Goal: Information Seeking & Learning: Check status

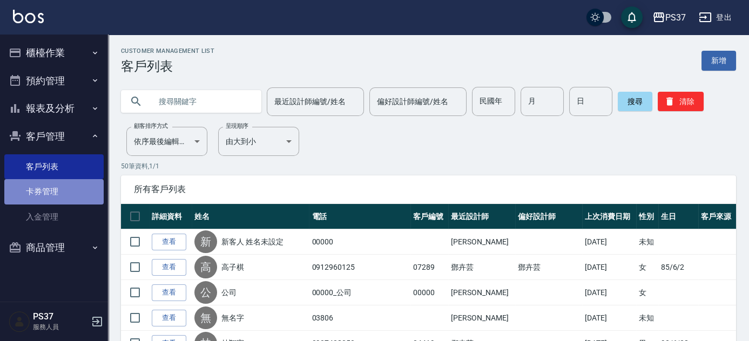
click at [47, 185] on link "卡券管理" at bounding box center [53, 191] width 99 height 25
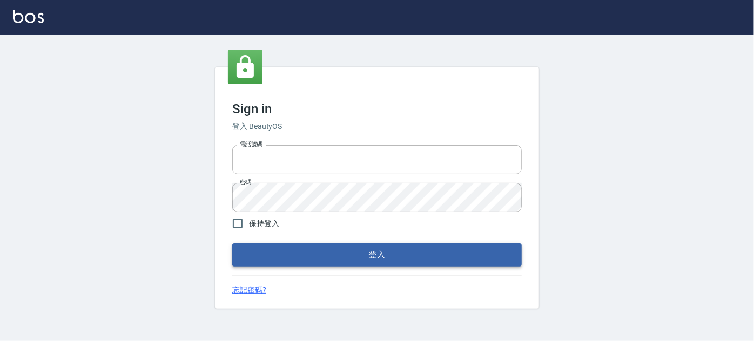
type input "037692666"
click at [361, 249] on button "登入" at bounding box center [376, 254] width 289 height 23
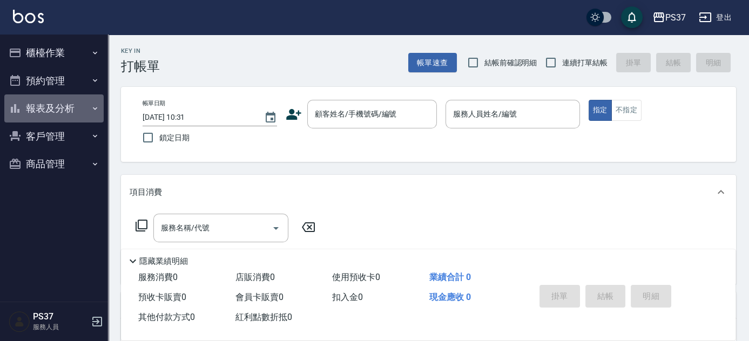
click at [53, 118] on button "報表及分析" at bounding box center [53, 108] width 99 height 28
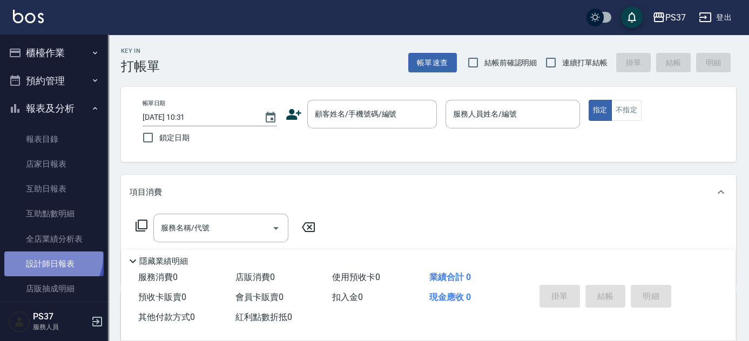
click at [49, 256] on link "設計師日報表" at bounding box center [53, 264] width 99 height 25
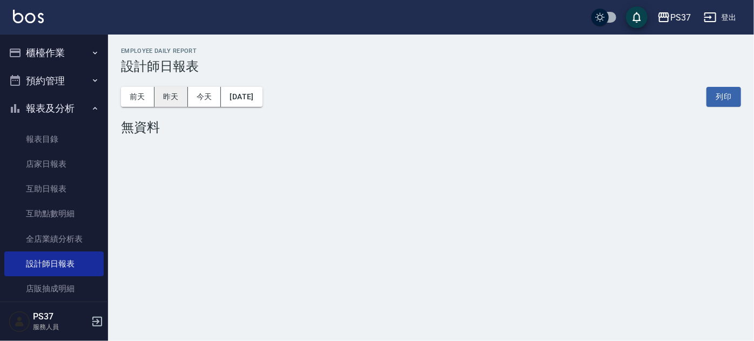
click at [174, 103] on button "昨天" at bounding box center [170, 97] width 33 height 20
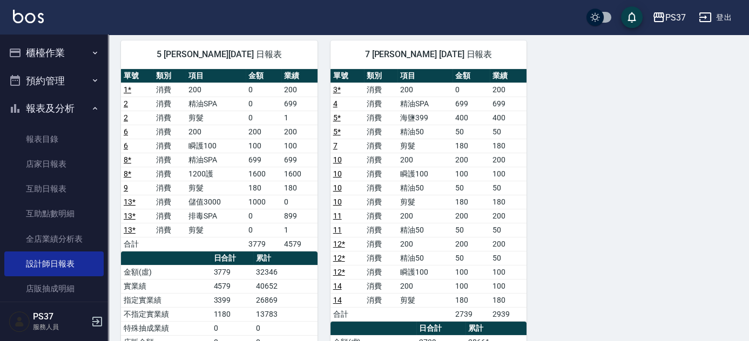
scroll to position [49, 0]
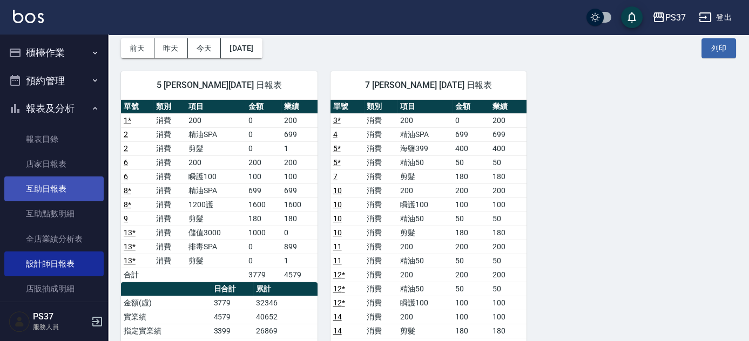
click at [40, 187] on link "互助日報表" at bounding box center [53, 189] width 99 height 25
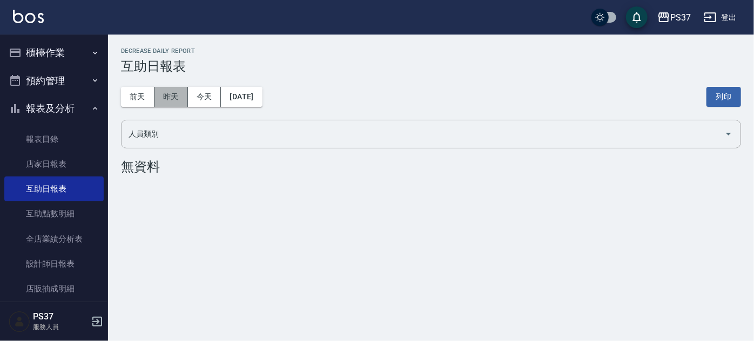
click at [171, 100] on button "昨天" at bounding box center [170, 97] width 33 height 20
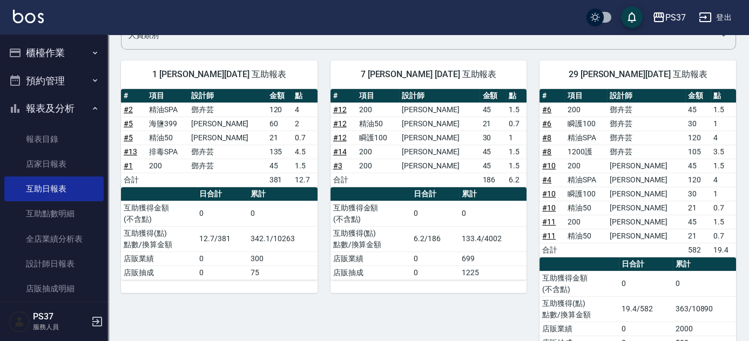
scroll to position [82, 0]
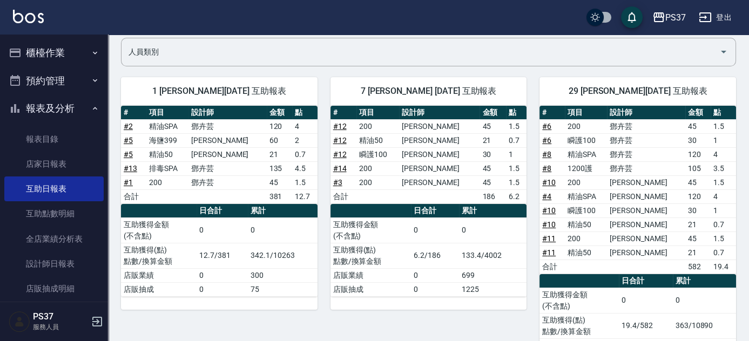
click at [526, 256] on div "29 林琇琪 09/18/2025 互助報表 # 項目 設計師 金額 點 # 6 200 鄧卉芸 45 1.5 # 6 瞬護100 鄧卉芸 30 1 # 8 …" at bounding box center [630, 222] width 209 height 316
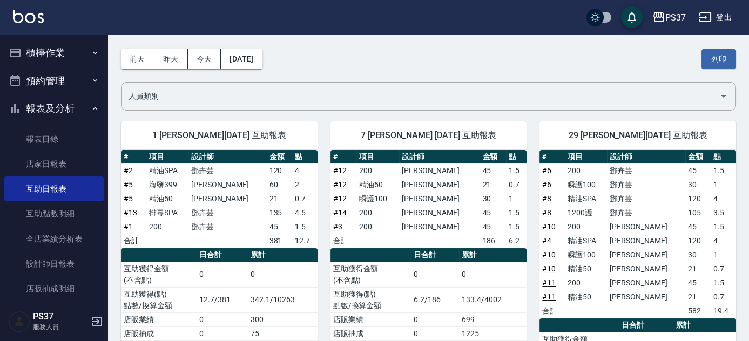
scroll to position [0, 0]
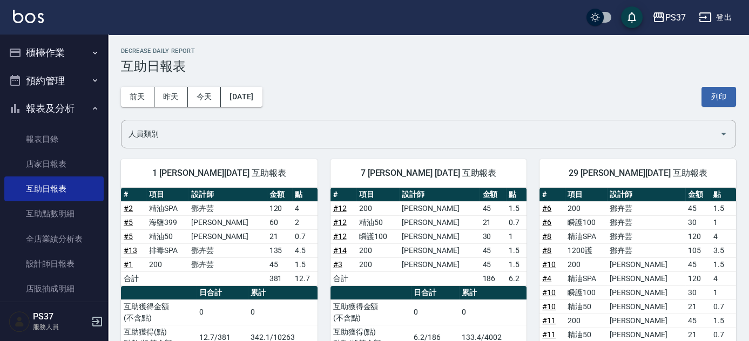
click at [261, 107] on div "前天 昨天 今天 2025/09/18 列印" at bounding box center [428, 97] width 615 height 46
click at [262, 101] on button "[DATE]" at bounding box center [241, 97] width 41 height 20
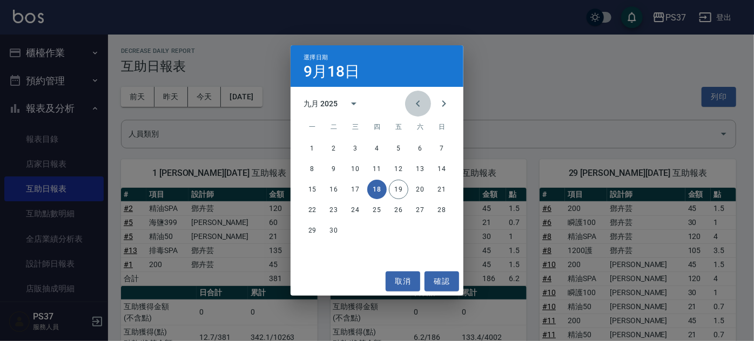
click at [413, 106] on icon "Previous month" at bounding box center [417, 103] width 13 height 13
click at [443, 193] on button "17" at bounding box center [441, 189] width 19 height 19
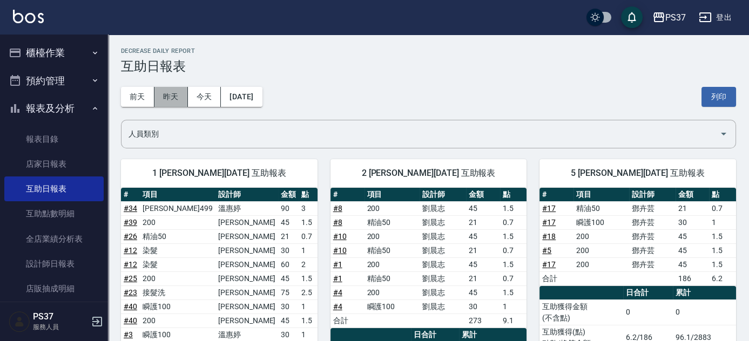
click at [174, 98] on button "昨天" at bounding box center [170, 97] width 33 height 20
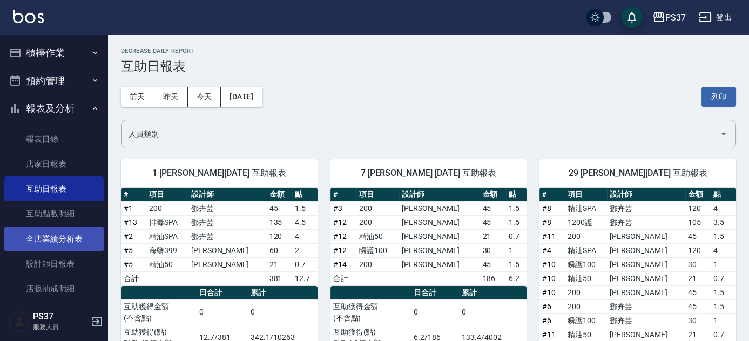
click at [51, 239] on link "全店業績分析表" at bounding box center [53, 239] width 99 height 25
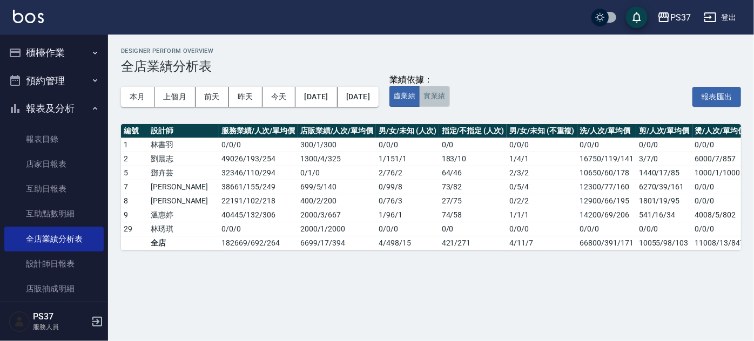
click at [449, 103] on button "實業績" at bounding box center [434, 96] width 30 height 21
click at [56, 109] on button "報表及分析" at bounding box center [53, 108] width 99 height 28
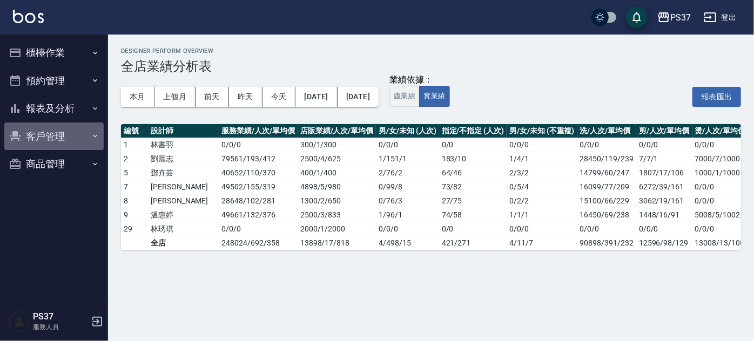
click at [52, 131] on button "客戶管理" at bounding box center [53, 137] width 99 height 28
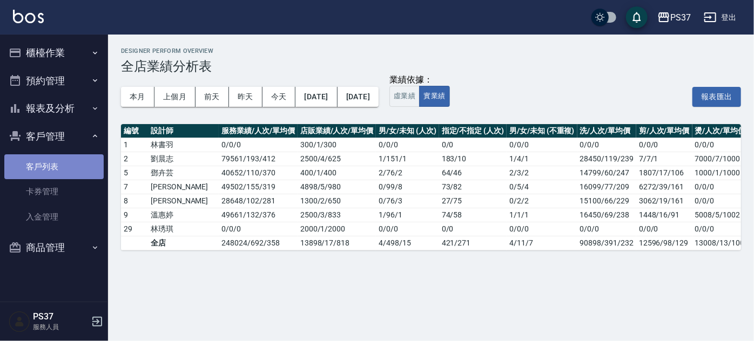
click at [48, 170] on link "客戶列表" at bounding box center [53, 166] width 99 height 25
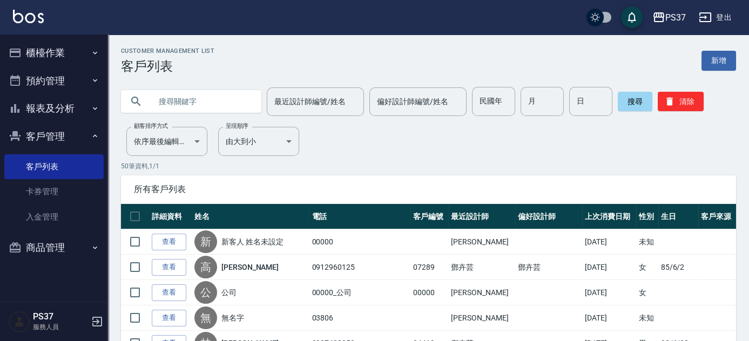
click at [69, 109] on button "報表及分析" at bounding box center [53, 108] width 99 height 28
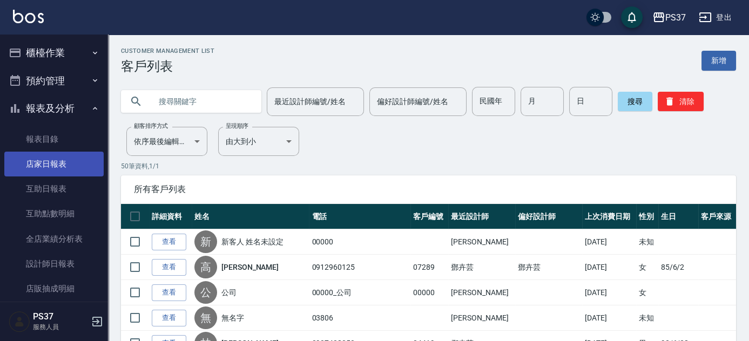
click at [54, 165] on link "店家日報表" at bounding box center [53, 164] width 99 height 25
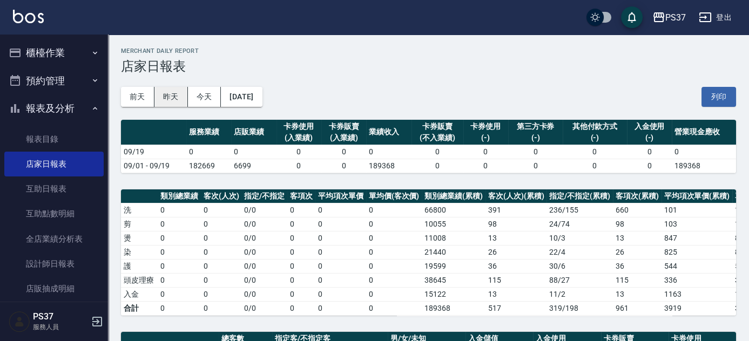
click at [174, 97] on button "昨天" at bounding box center [170, 97] width 33 height 20
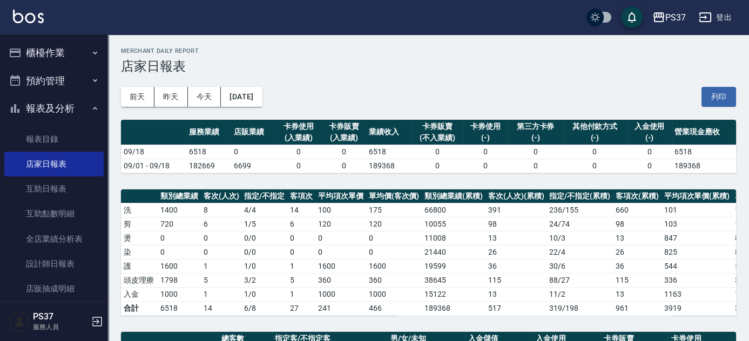
click at [667, 83] on div "前天 昨天 今天 2025/09/18 列印" at bounding box center [428, 97] width 615 height 46
click at [420, 93] on div "前天 昨天 今天 2025/09/18 列印" at bounding box center [428, 97] width 615 height 46
